Goal: Task Accomplishment & Management: Complete application form

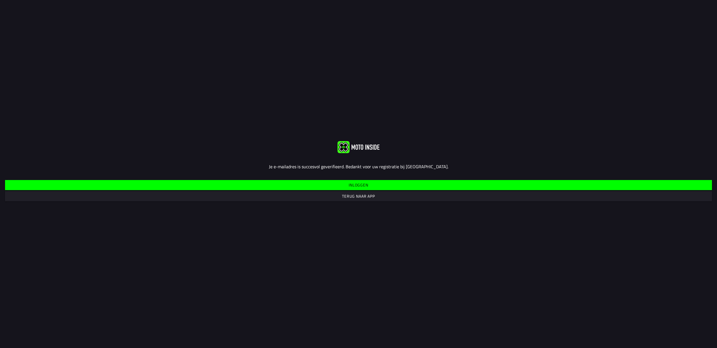
click at [0, 0] on slot "Inloggen" at bounding box center [0, 0] width 0 height 0
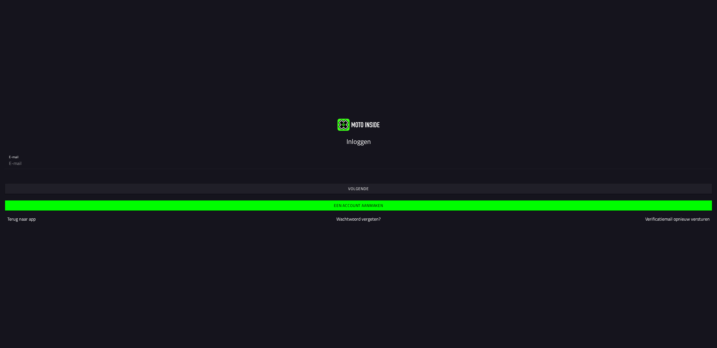
click at [99, 160] on input "email" at bounding box center [358, 163] width 699 height 11
type input "q"
type input "[EMAIL_ADDRESS][DOMAIN_NAME]"
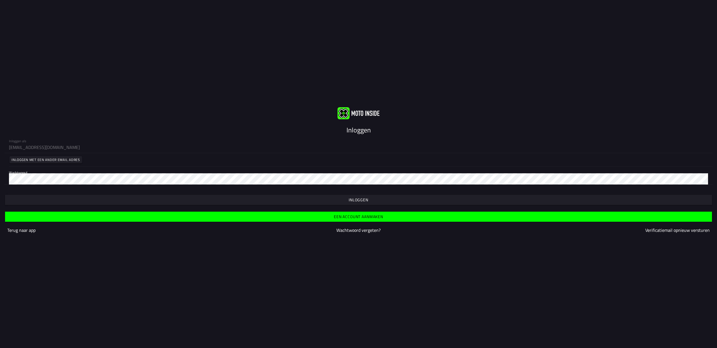
click at [146, 200] on span "button" at bounding box center [358, 200] width 698 height 10
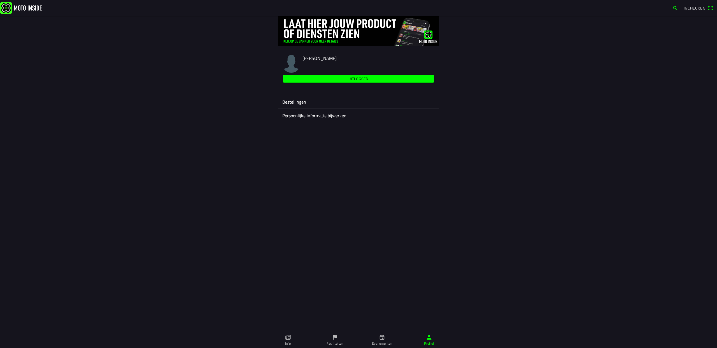
click at [320, 115] on ion-label "Persoonlijke informatie bijwerken" at bounding box center [358, 115] width 152 height 7
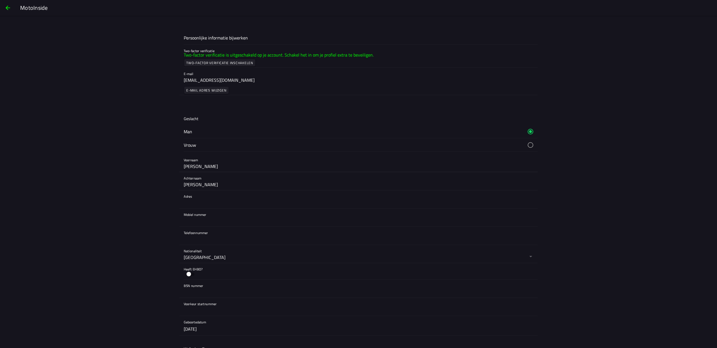
click at [202, 166] on input "[PERSON_NAME]" at bounding box center [358, 166] width 349 height 11
drag, startPoint x: 202, startPoint y: 167, endPoint x: 185, endPoint y: 166, distance: 17.1
click at [185, 166] on input "[PERSON_NAME]" at bounding box center [358, 166] width 349 height 11
type input "Electrocross"
drag, startPoint x: 209, startPoint y: 185, endPoint x: 176, endPoint y: 186, distance: 33.3
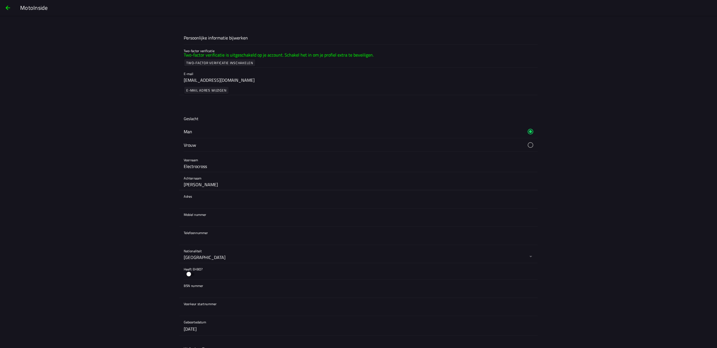
click at [176, 186] on main "Persoonlijke informatie bijwerken Two-factor verificatie Two-factor verificatie…" at bounding box center [358, 197] width 717 height 332
type input "Wanroij"
click at [230, 165] on input "Electrocross" at bounding box center [358, 166] width 349 height 11
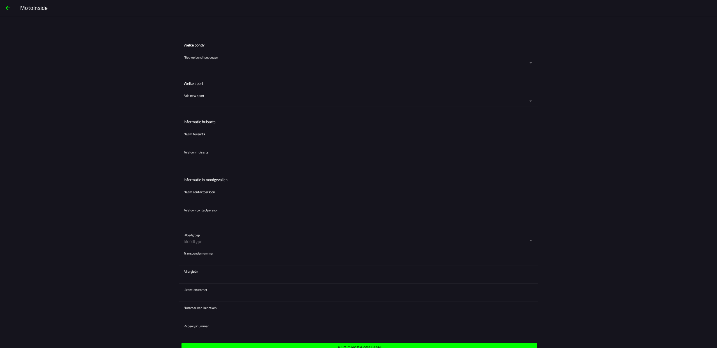
scroll to position [317, 0]
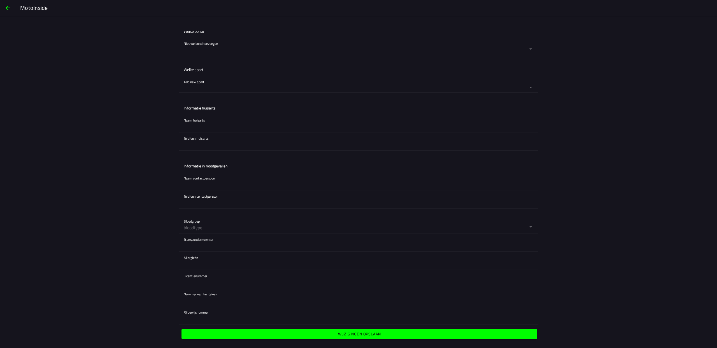
type input "[DOMAIN_NAME]"
click at [274, 337] on span "Wijzigingen opslaan" at bounding box center [359, 334] width 347 height 10
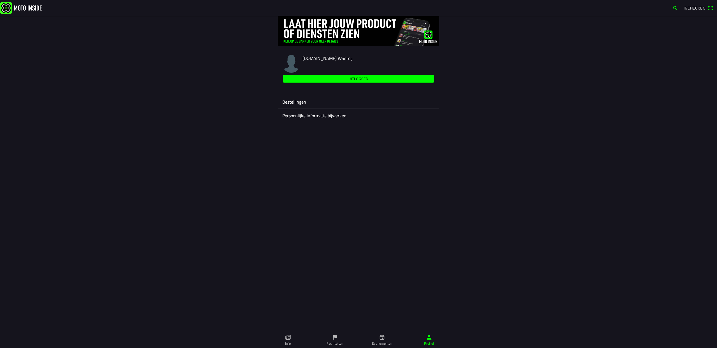
click at [338, 340] on link "Faciliteiten" at bounding box center [334, 340] width 47 height 16
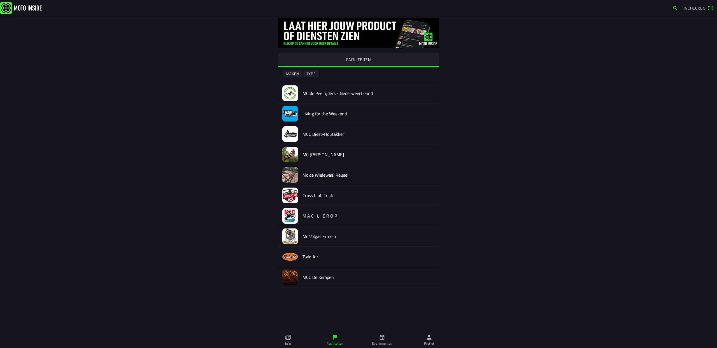
click at [0, 0] on slot "Maken" at bounding box center [0, 0] width 0 height 0
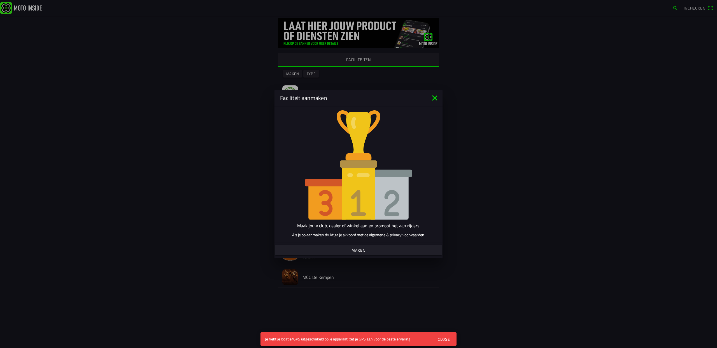
click at [324, 251] on span "Maken" at bounding box center [358, 250] width 158 height 10
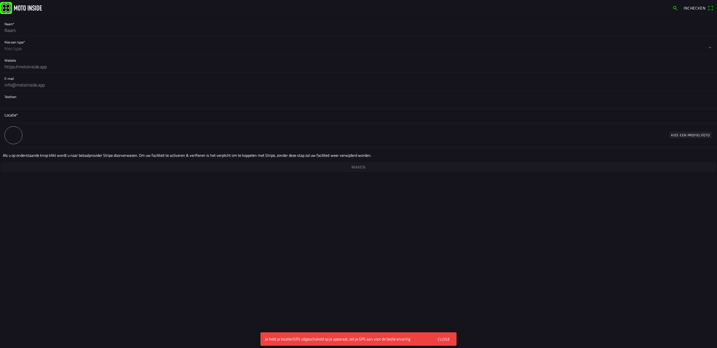
click at [23, 27] on input "text" at bounding box center [358, 30] width 708 height 11
type input "[DOMAIN_NAME]"
click at [31, 52] on button "button" at bounding box center [360, 45] width 712 height 18
click at [334, 160] on div "button" at bounding box center [334, 161] width 6 height 6
drag, startPoint x: 382, startPoint y: 202, endPoint x: 374, endPoint y: 200, distance: 7.7
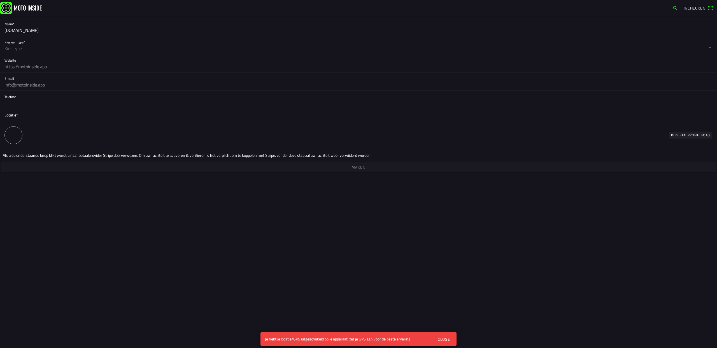
click at [382, 202] on span "OK" at bounding box center [383, 203] width 5 height 6
click at [47, 68] on input "text" at bounding box center [358, 66] width 708 height 11
click at [20, 67] on input "text" at bounding box center [358, 66] width 708 height 11
paste input "[URL][DOMAIN_NAME]"
type input "[URL][DOMAIN_NAME]"
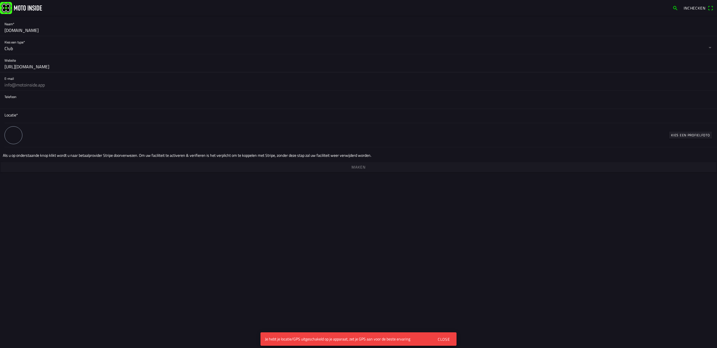
click at [24, 85] on input "text" at bounding box center [358, 84] width 708 height 11
type input "[EMAIL_ADDRESS][DOMAIN_NAME]"
click at [20, 103] on input "tel" at bounding box center [358, 102] width 708 height 11
type input "085 - 06 02 719"
click at [23, 111] on div "Locatie*" at bounding box center [358, 116] width 708 height 14
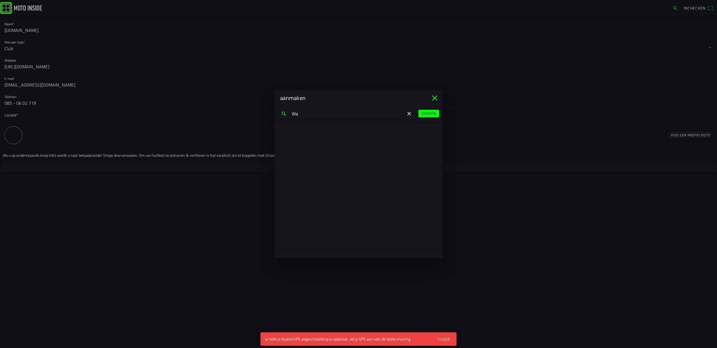
type input "W"
type input "Zoetendaal 6, [GEOGRAPHIC_DATA], [GEOGRAPHIC_DATA]"
click at [0, 0] on slot "Zoeken" at bounding box center [0, 0] width 0 height 0
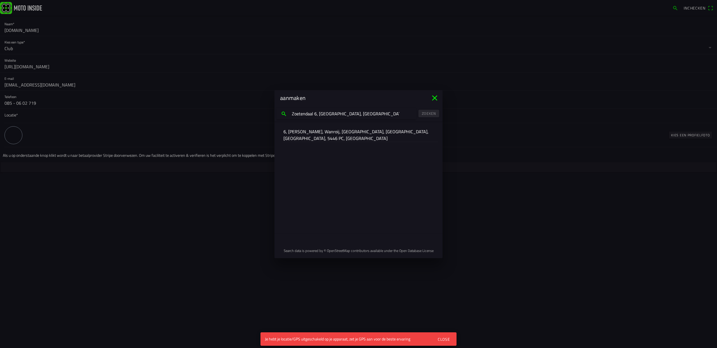
click at [333, 135] on div "6, [PERSON_NAME], Wanroij, [GEOGRAPHIC_DATA], [GEOGRAPHIC_DATA], [GEOGRAPHIC_DA…" at bounding box center [358, 134] width 150 height 13
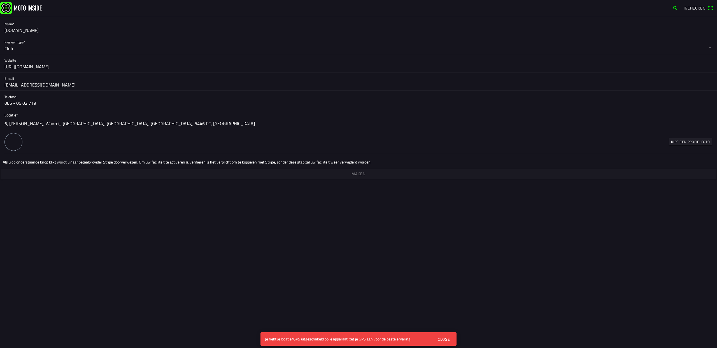
click at [0, 0] on slot "Kies een profielfoto" at bounding box center [0, 0] width 0 height 0
click at [12, 143] on div at bounding box center [13, 142] width 18 height 18
click at [16, 138] on div at bounding box center [13, 142] width 18 height 18
click at [342, 174] on span "Maken" at bounding box center [358, 174] width 707 height 10
